Goal: Task Accomplishment & Management: Use online tool/utility

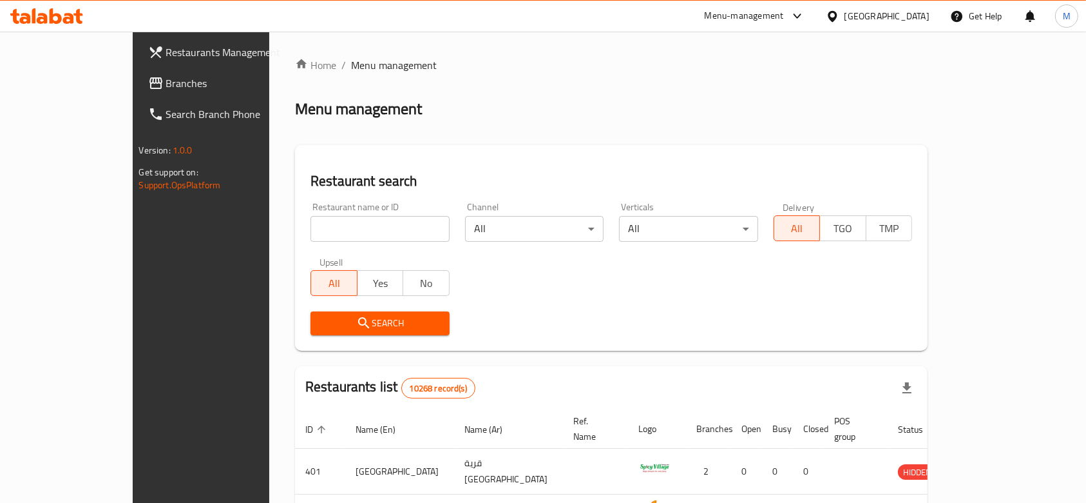
click at [784, 18] on div "Menu-management" at bounding box center [744, 15] width 79 height 15
click at [675, 150] on div "Restaurant-Management" at bounding box center [736, 143] width 122 height 30
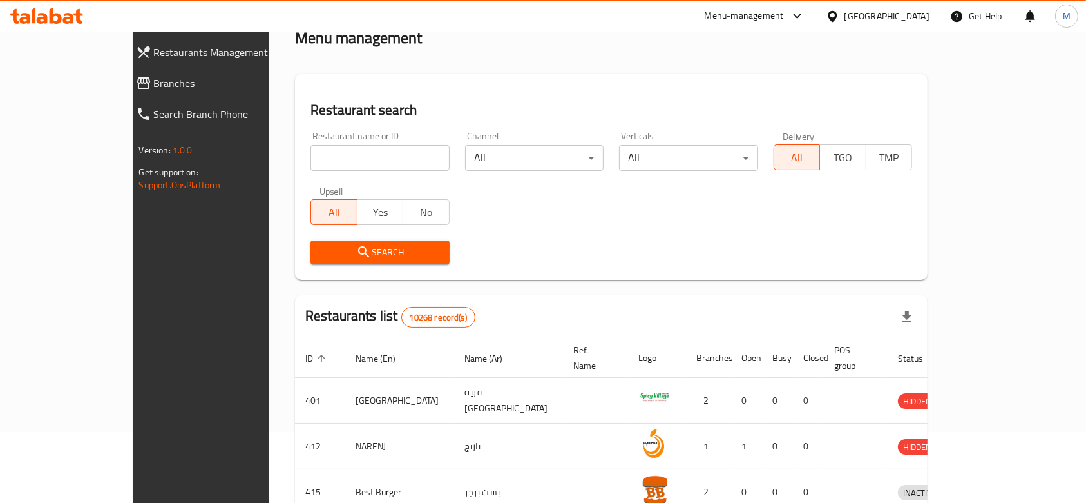
click at [311, 152] on input "search" at bounding box center [380, 158] width 139 height 26
type input "SORIANA"
click button "Search" at bounding box center [380, 252] width 139 height 24
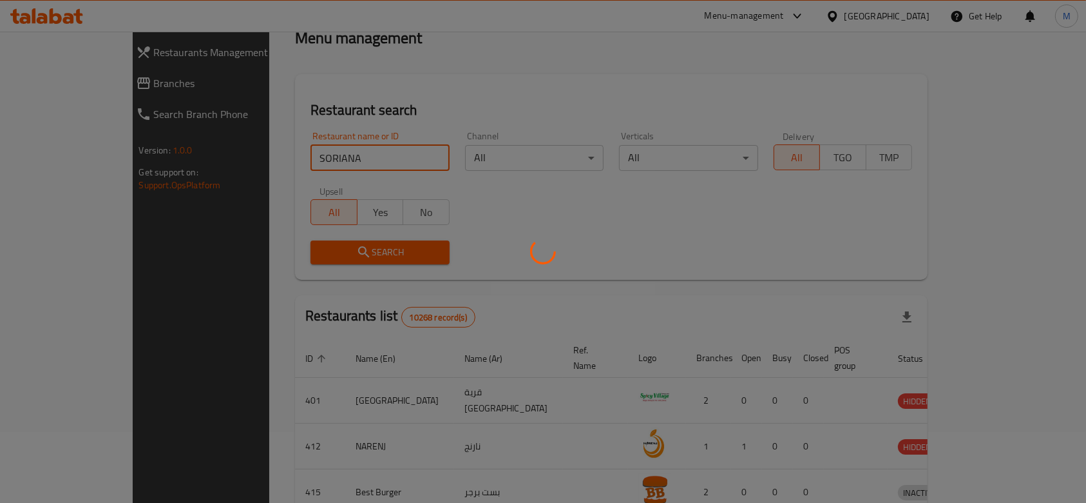
scroll to position [46, 0]
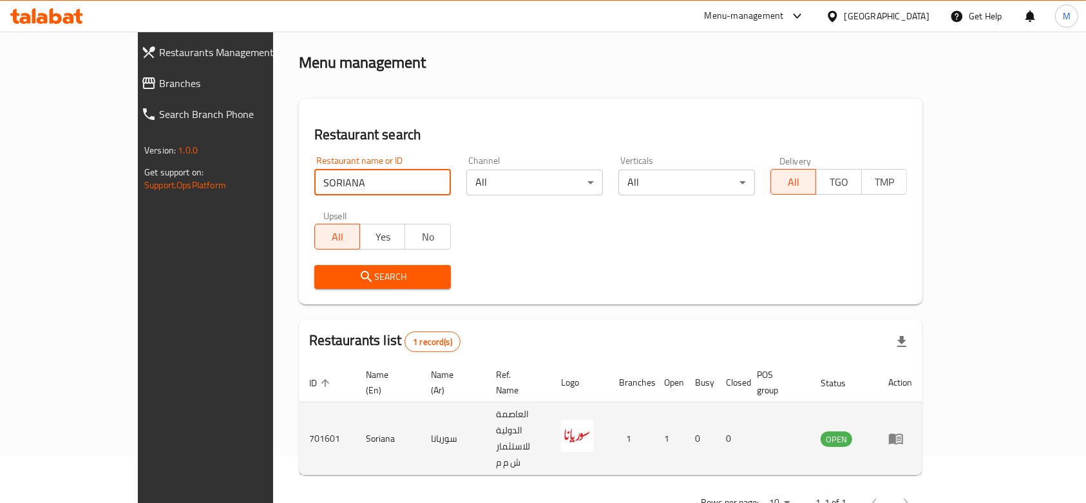
click at [299, 406] on td "701601" at bounding box center [327, 438] width 57 height 73
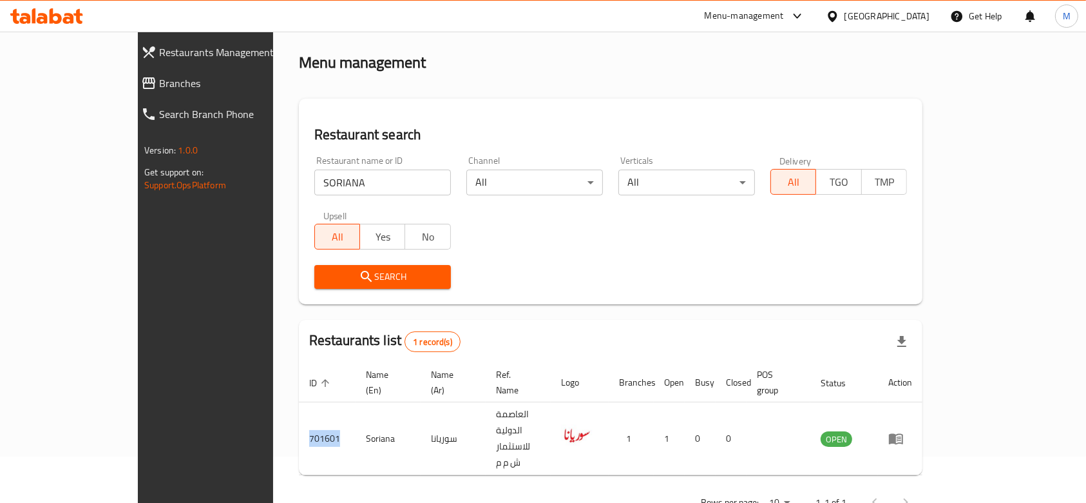
copy td "701601"
